Goal: Task Accomplishment & Management: Use online tool/utility

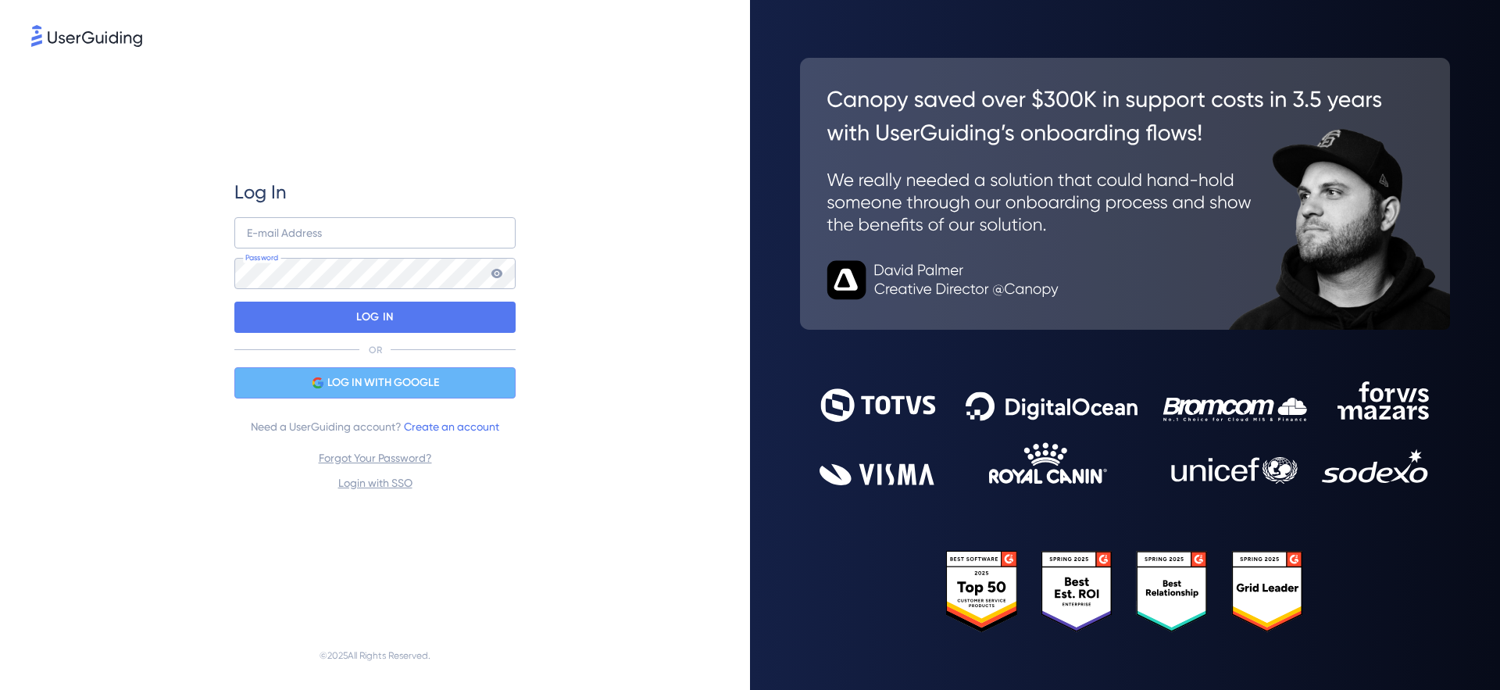
click at [391, 377] on span "LOG IN WITH GOOGLE" at bounding box center [383, 382] width 112 height 19
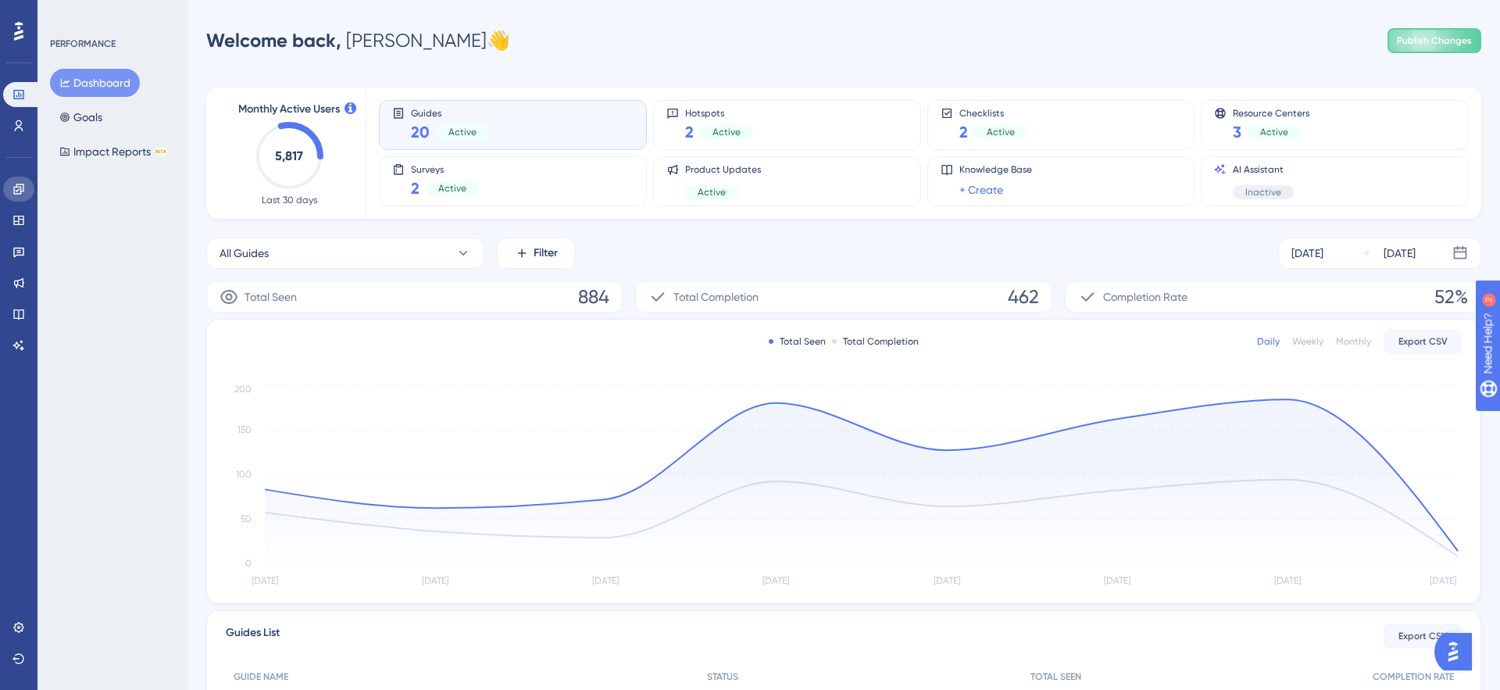
click at [23, 192] on icon at bounding box center [18, 189] width 12 height 12
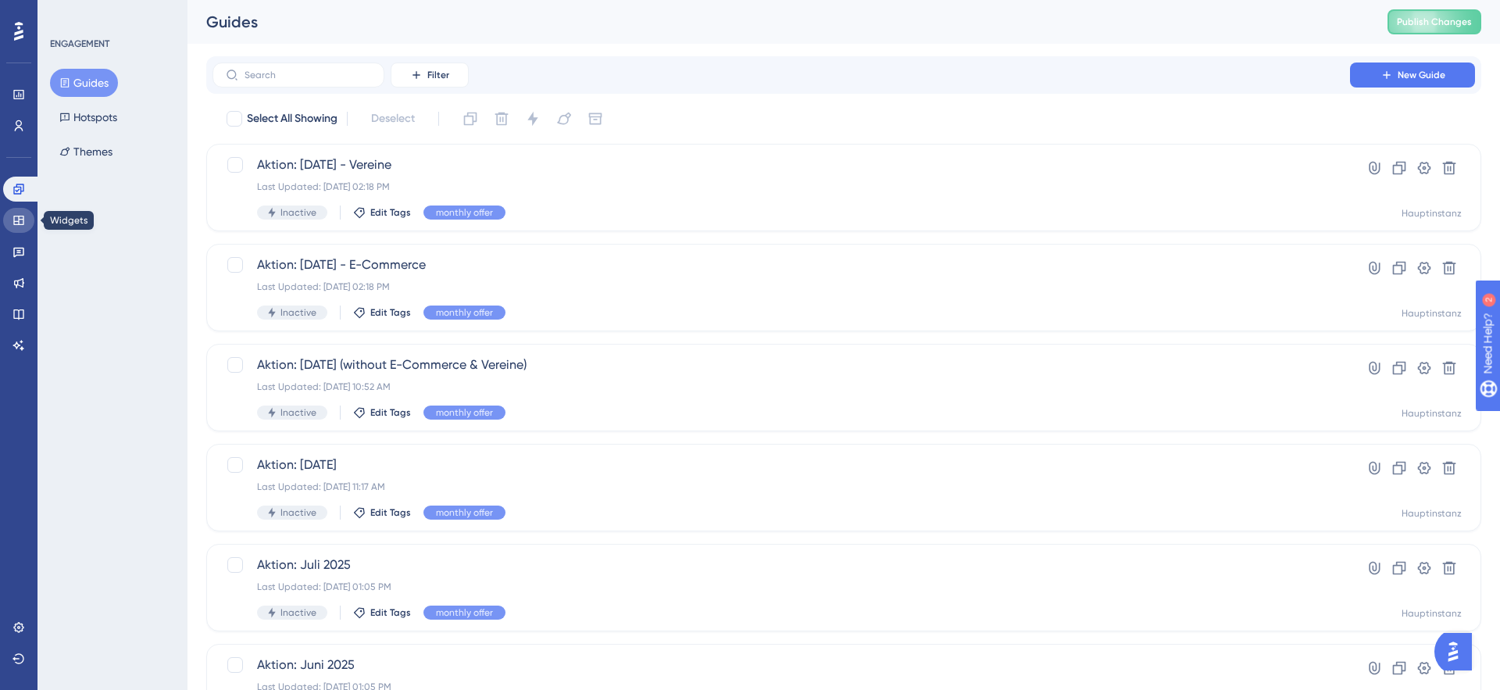
click at [14, 220] on icon at bounding box center [18, 220] width 12 height 12
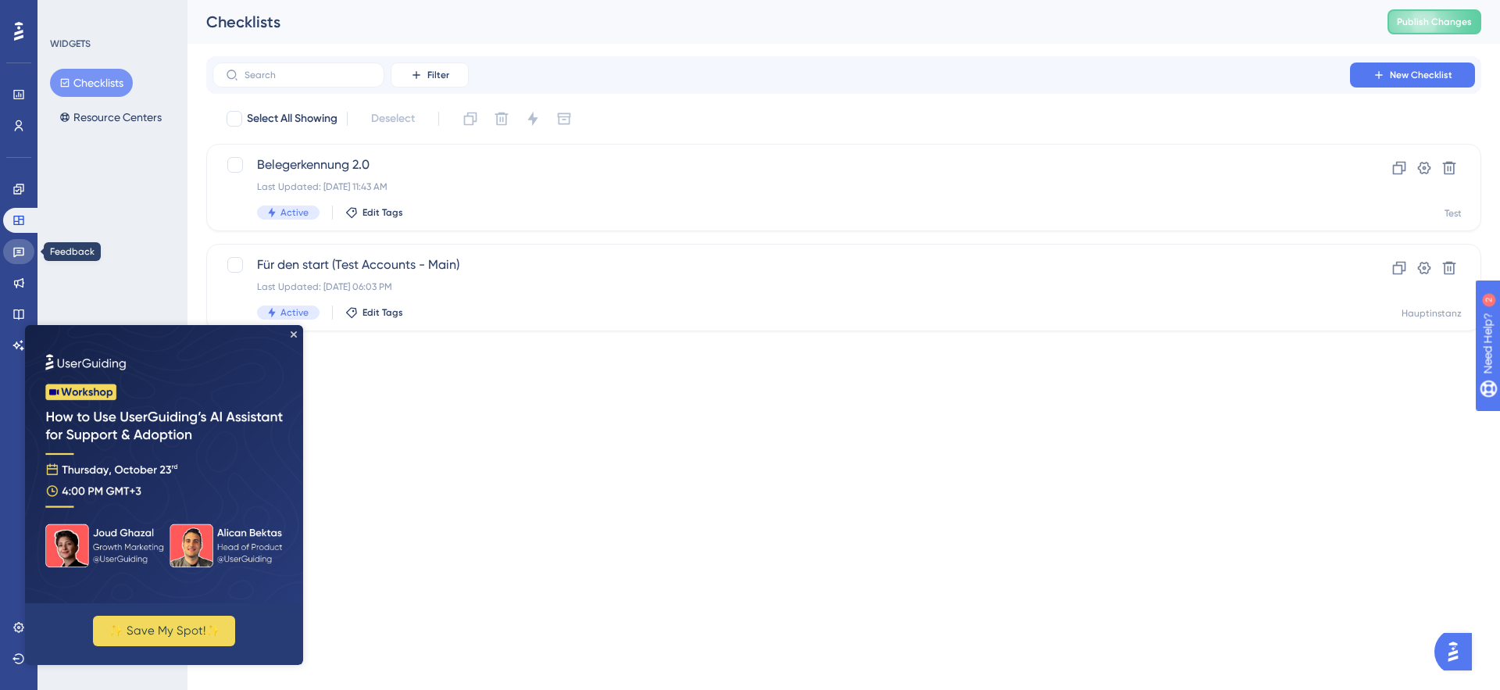
click at [19, 248] on icon at bounding box center [18, 253] width 11 height 10
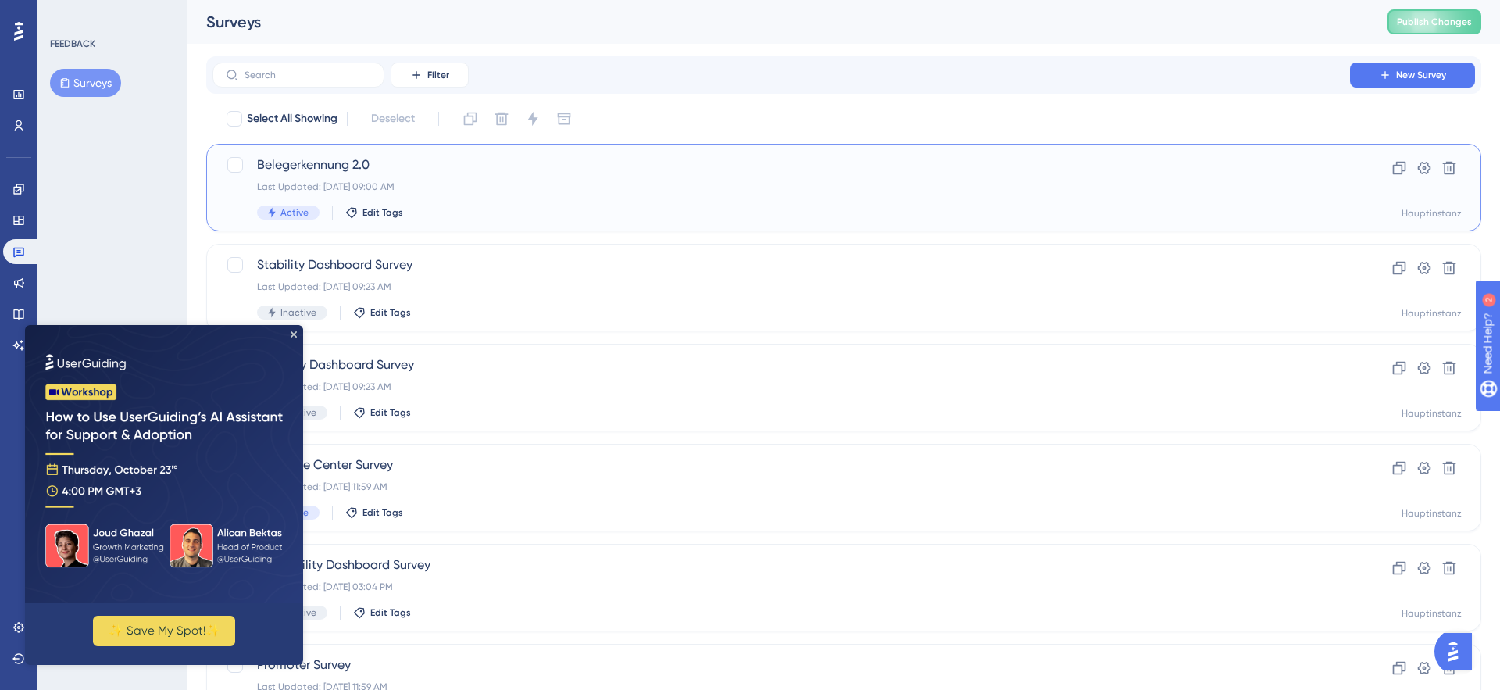
click at [463, 195] on div "Belegerkennung 2.0 Last Updated: [DATE] 09:00 AM Active Edit Tags" at bounding box center [781, 187] width 1048 height 64
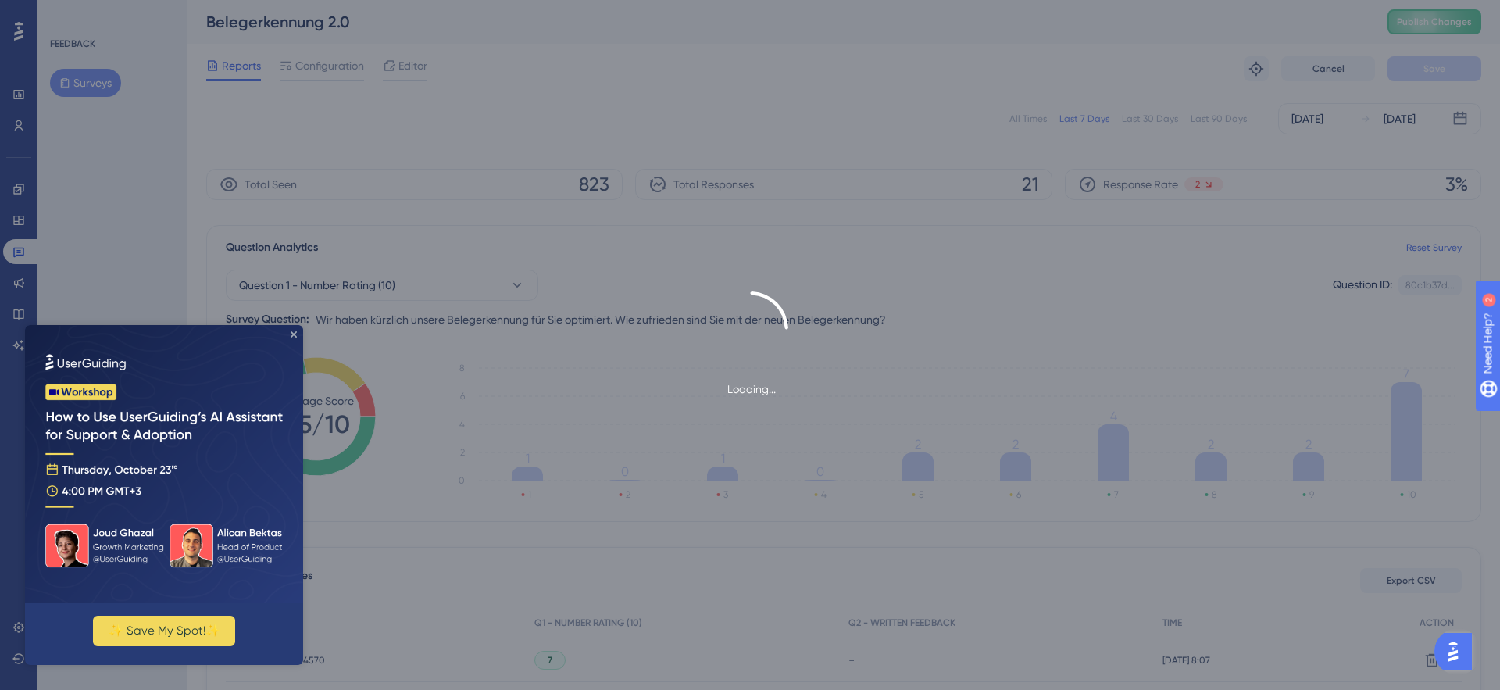
click at [293, 334] on icon "Close Preview" at bounding box center [294, 334] width 6 height 6
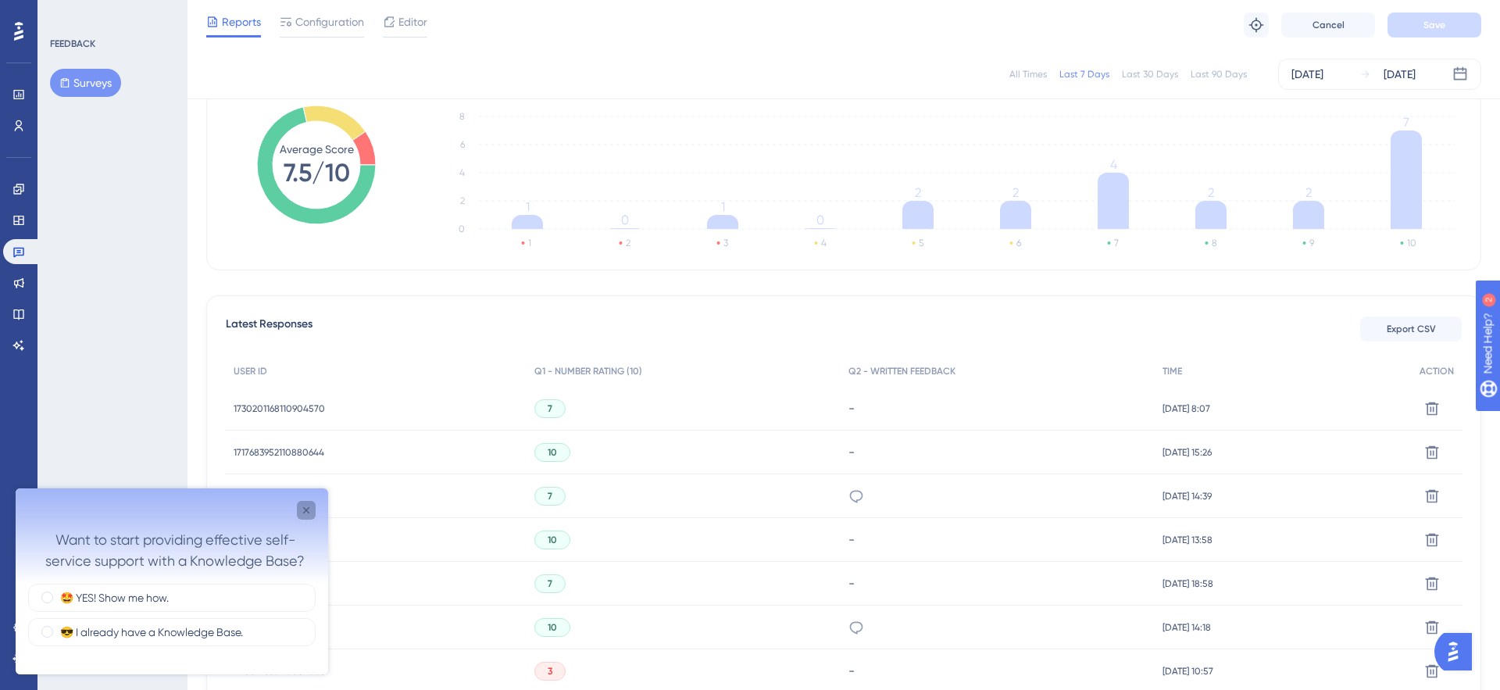
click at [314, 509] on div "Close survey" at bounding box center [306, 510] width 19 height 19
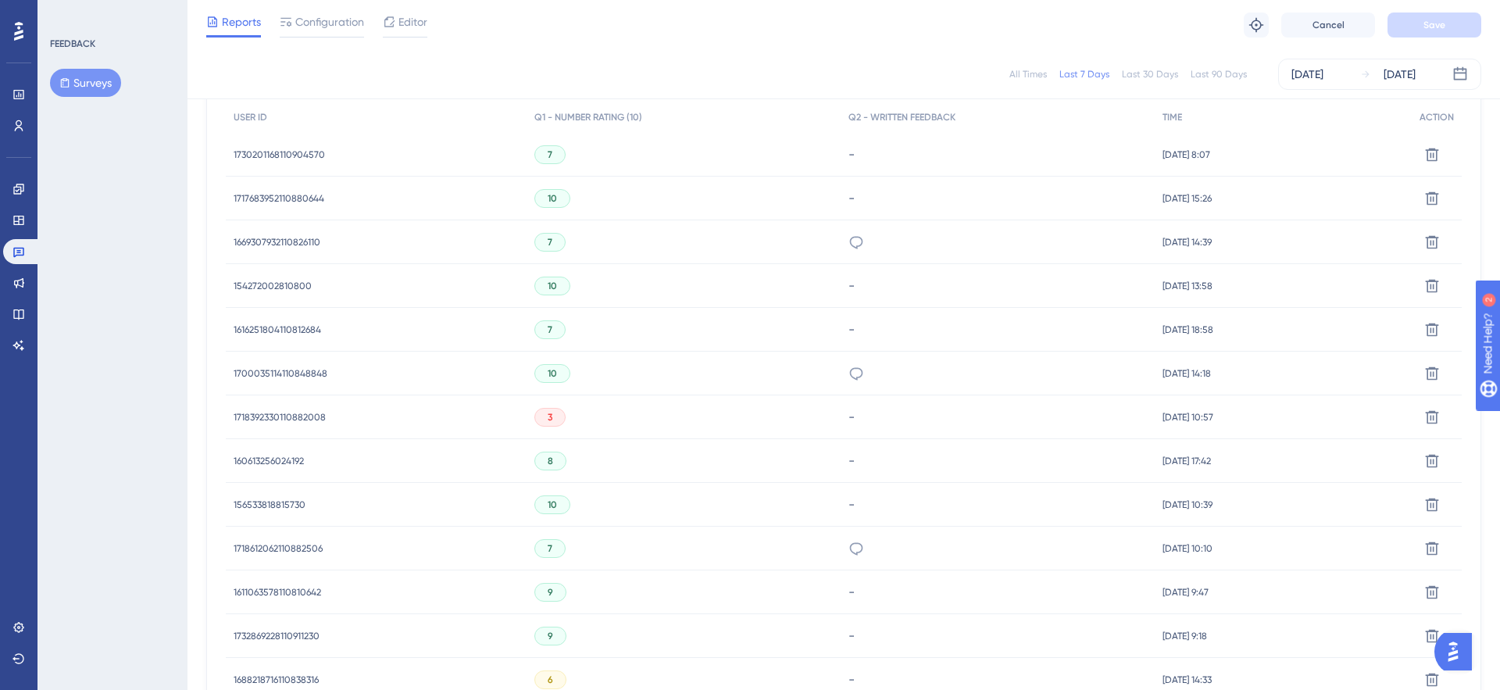
scroll to position [502, 0]
click at [14, 255] on icon at bounding box center [18, 253] width 11 height 10
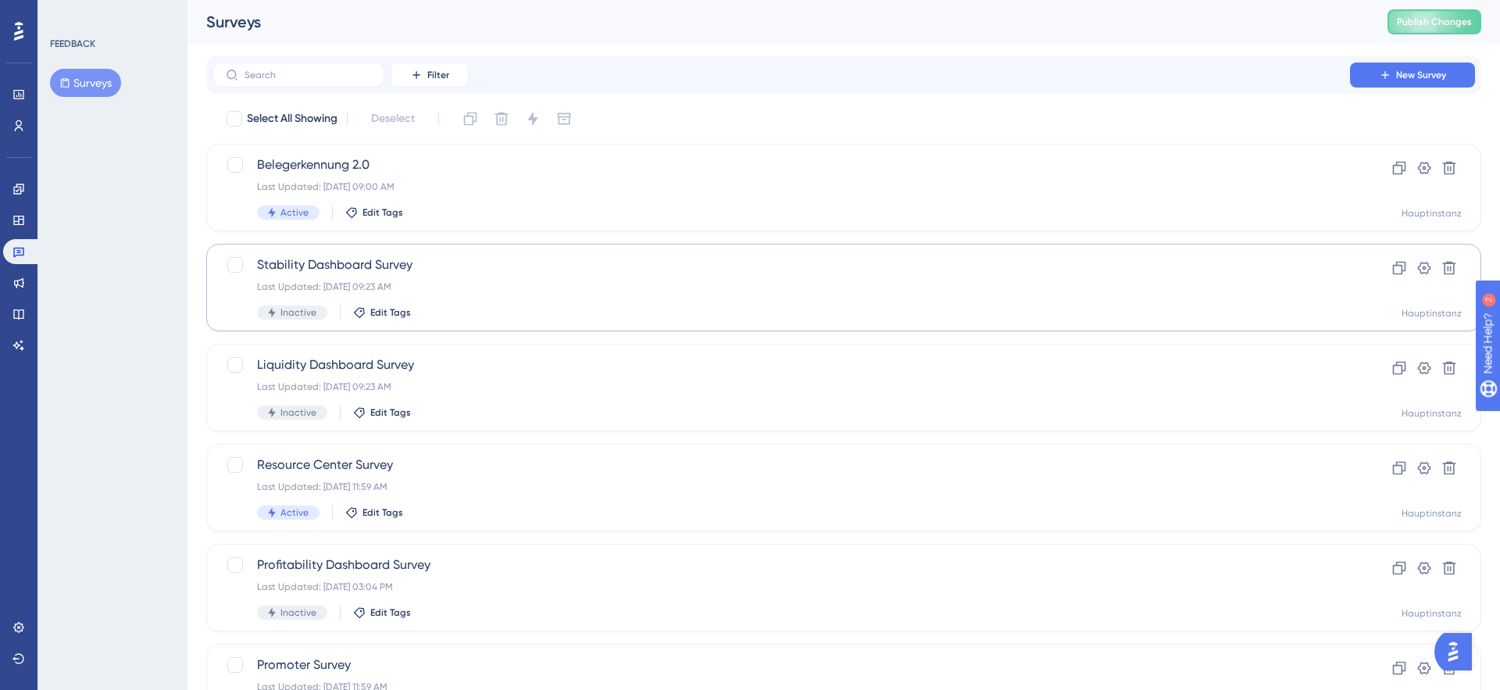
scroll to position [91, 0]
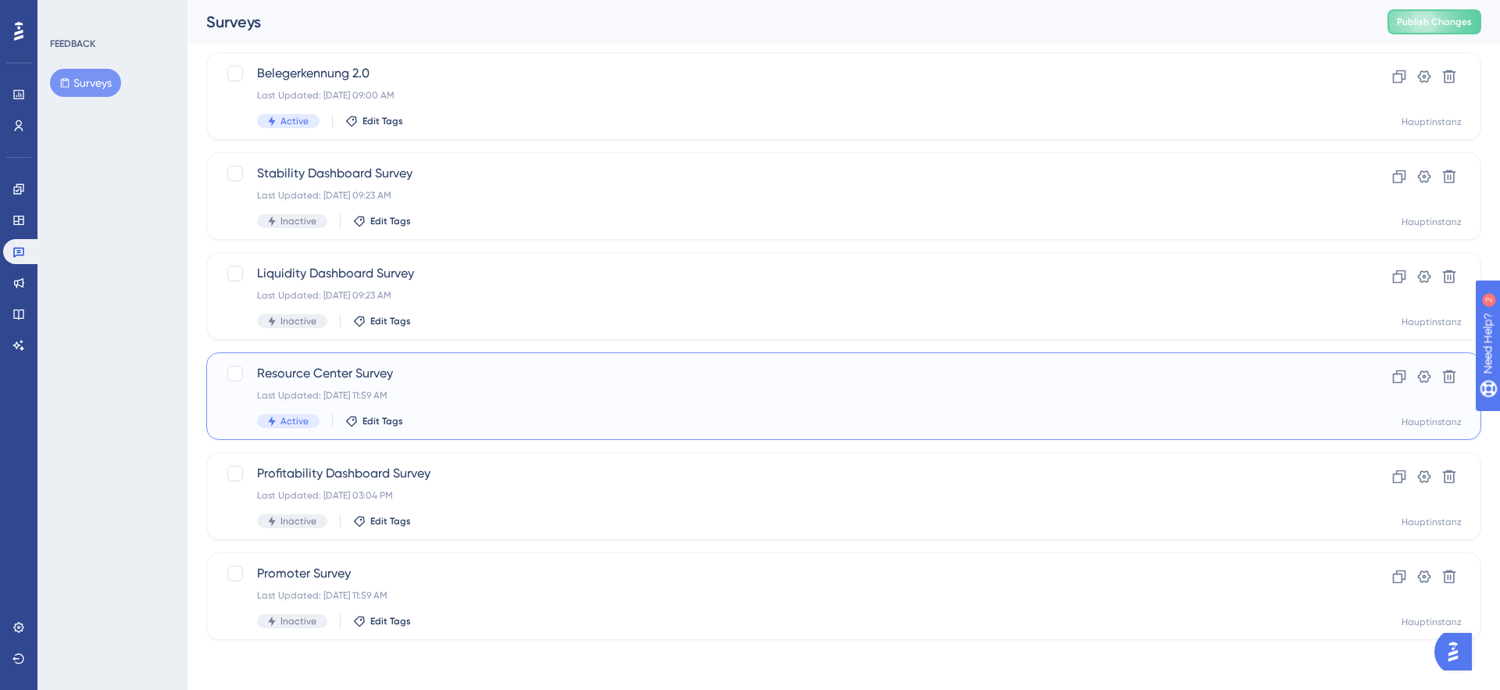
click at [475, 372] on span "Resource Center Survey" at bounding box center [781, 373] width 1048 height 19
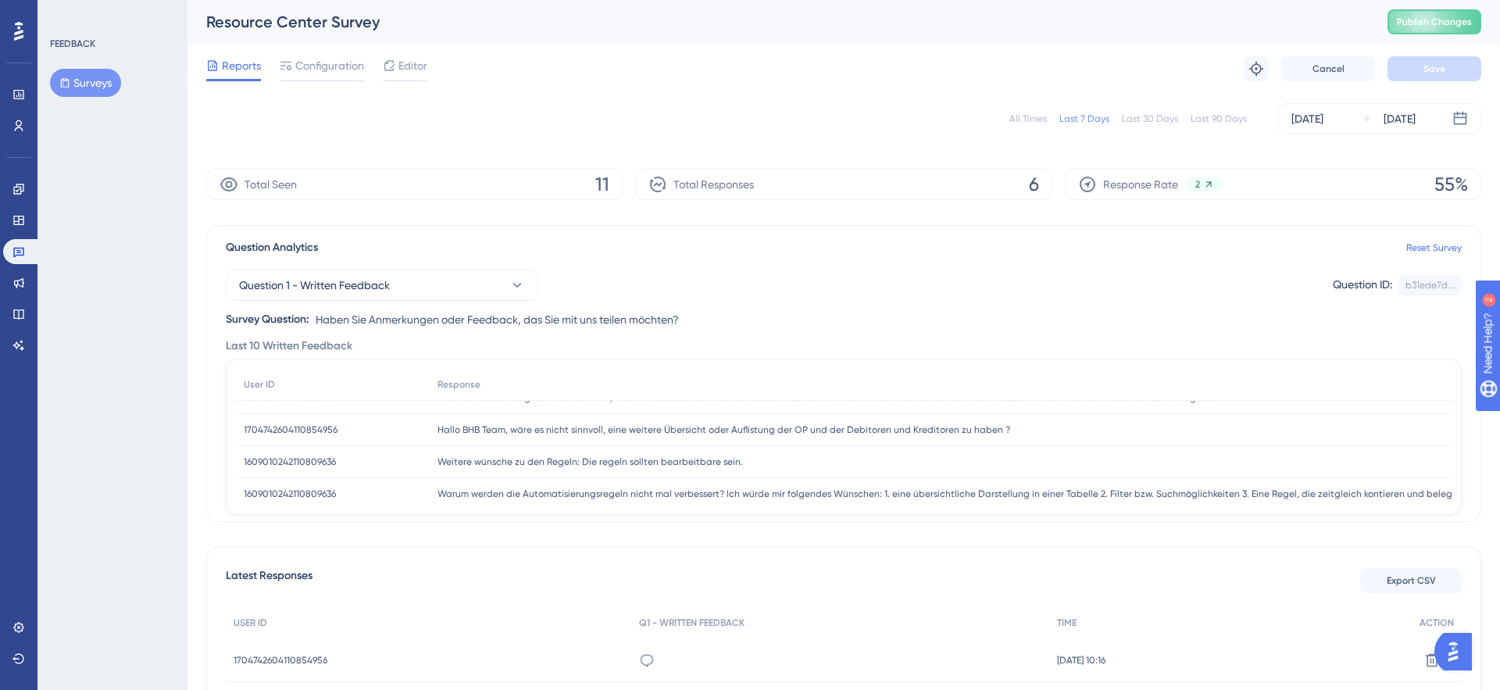
scroll to position [189, 0]
